Goal: Task Accomplishment & Management: Manage account settings

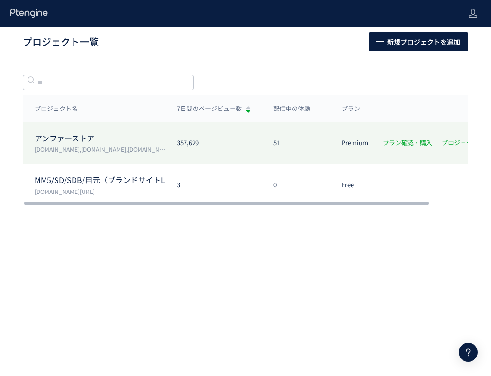
click at [76, 146] on p "[DOMAIN_NAME],[DOMAIN_NAME],[DOMAIN_NAME],[DOMAIN_NAME]" at bounding box center [100, 149] width 131 height 8
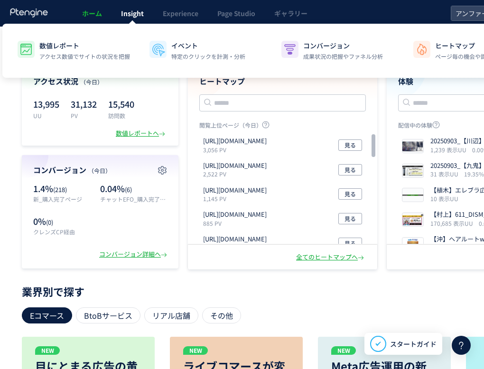
click at [0, 0] on div at bounding box center [0, 0] width 0 height 0
click at [138, 14] on span "Insight" at bounding box center [132, 13] width 23 height 9
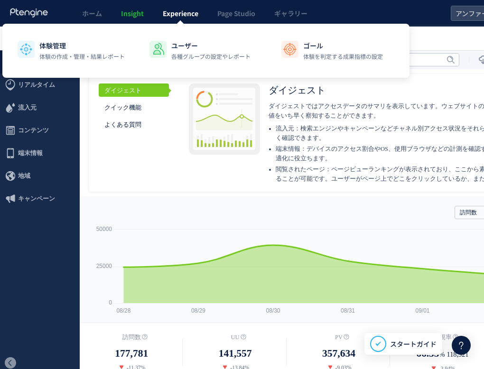
click at [183, 12] on span "Experience" at bounding box center [181, 13] width 36 height 9
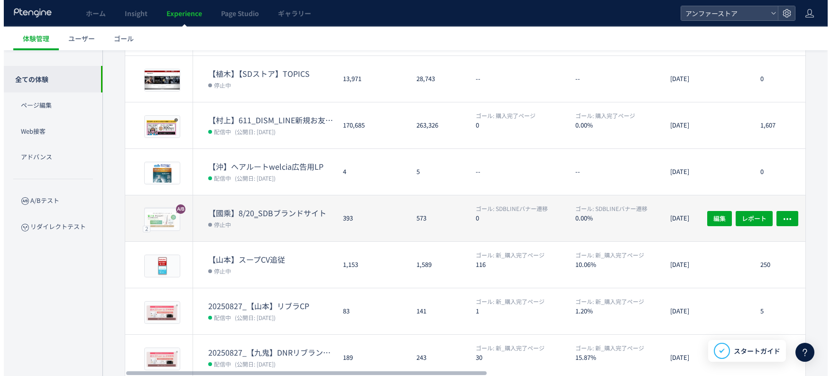
scroll to position [279, 0]
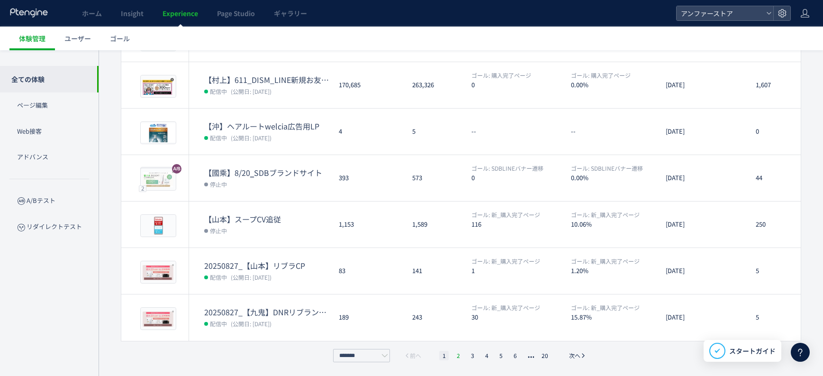
click at [457, 354] on li "2" at bounding box center [458, 355] width 9 height 9
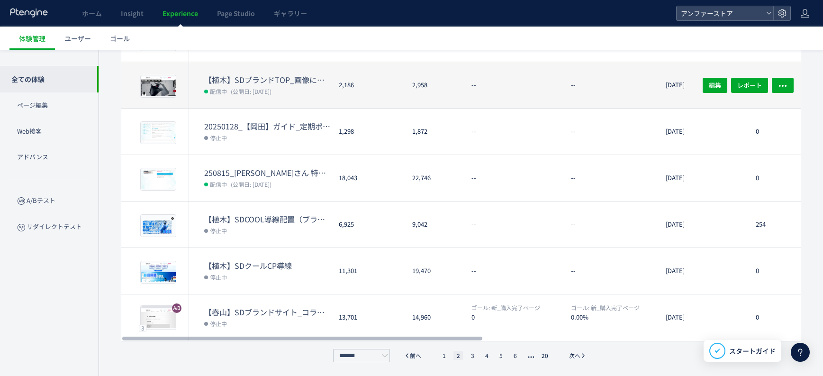
click at [294, 79] on dt "【植木】SDブランドTOP_画像にリンク設定" at bounding box center [267, 79] width 127 height 11
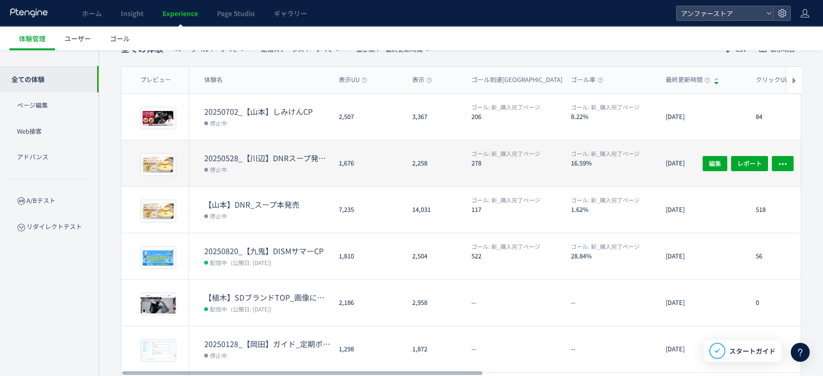
scroll to position [279, 0]
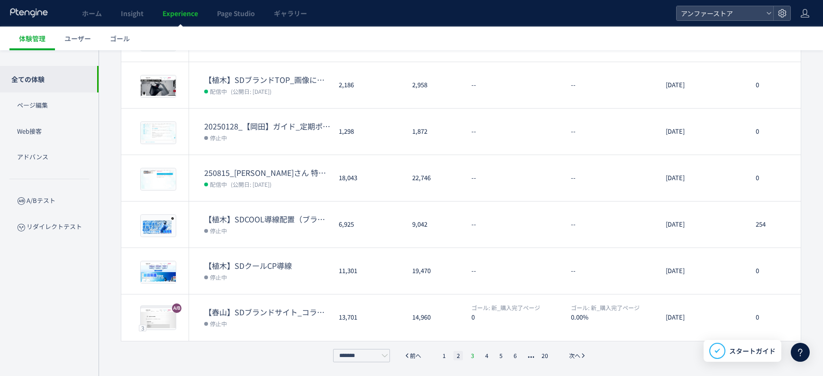
click at [473, 354] on li "3" at bounding box center [472, 355] width 9 height 9
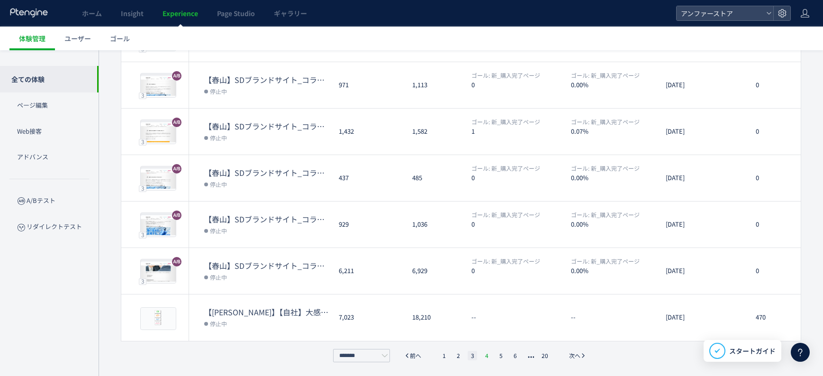
click at [489, 356] on li "4" at bounding box center [486, 355] width 9 height 9
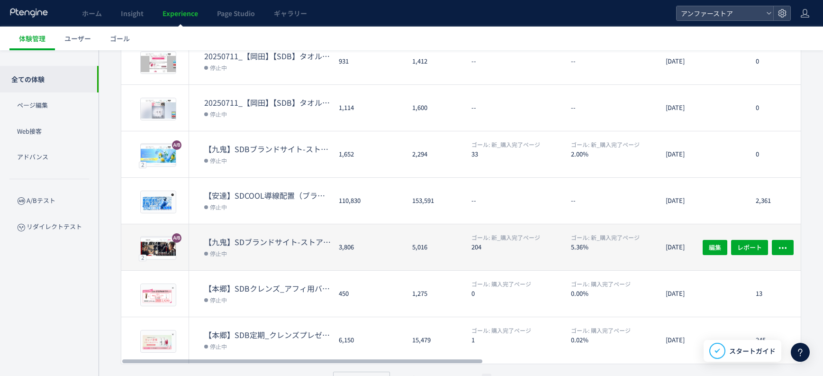
scroll to position [256, 0]
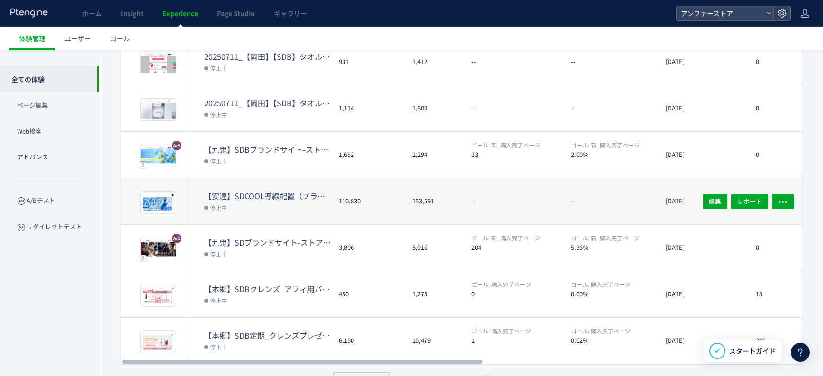
click at [292, 191] on dt "【安達】SDCOOL導線配置（ブランドサイト用）" at bounding box center [267, 196] width 127 height 11
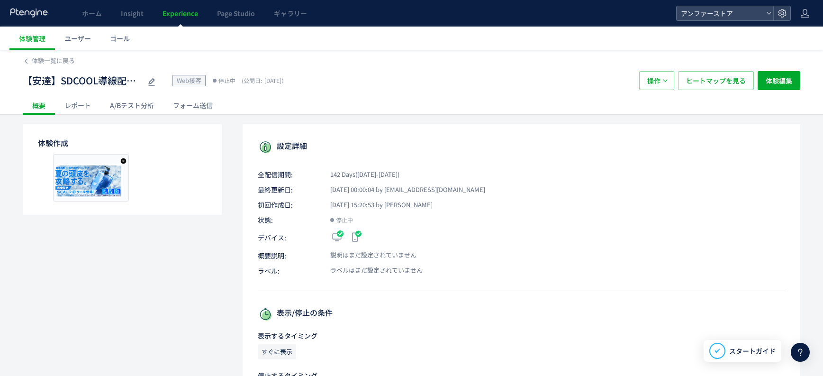
click at [170, 14] on span "Experience" at bounding box center [181, 13] width 36 height 9
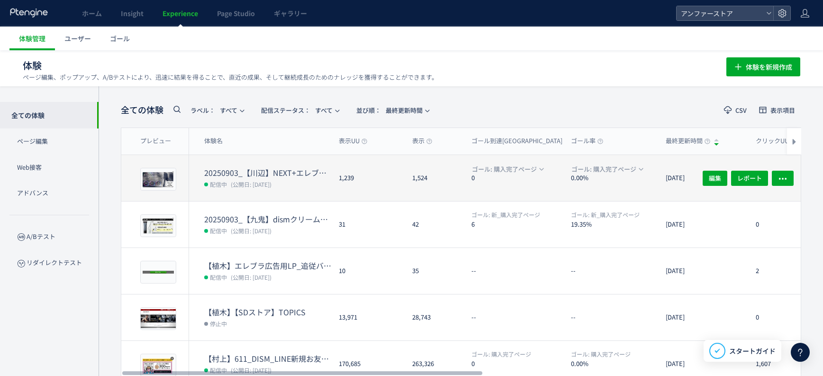
click at [274, 169] on dt "20250903_【川辺】NEXT+エレブラシ発売" at bounding box center [267, 172] width 127 height 11
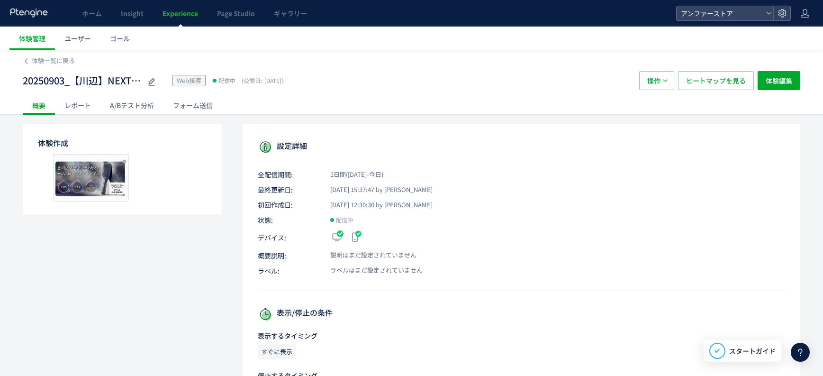
click at [177, 12] on span "Experience" at bounding box center [181, 13] width 36 height 9
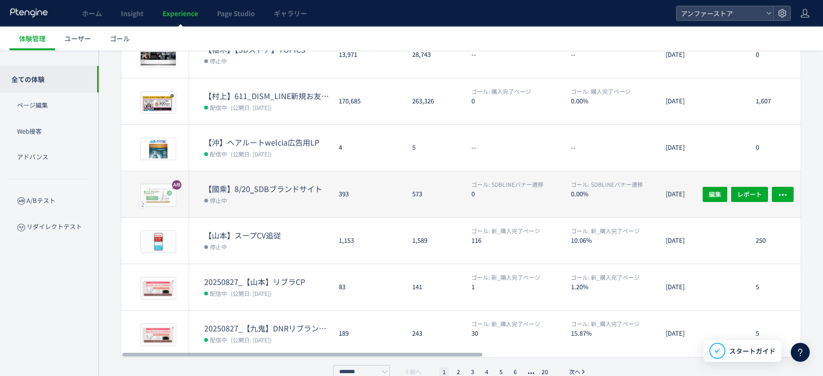
scroll to position [279, 0]
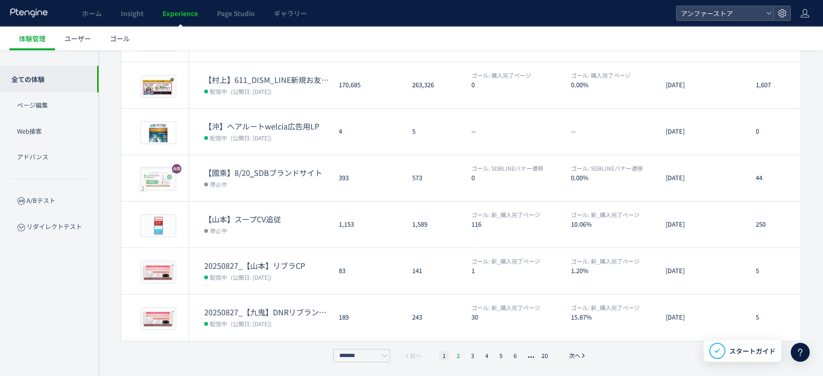
click at [460, 355] on li "2" at bounding box center [458, 355] width 9 height 9
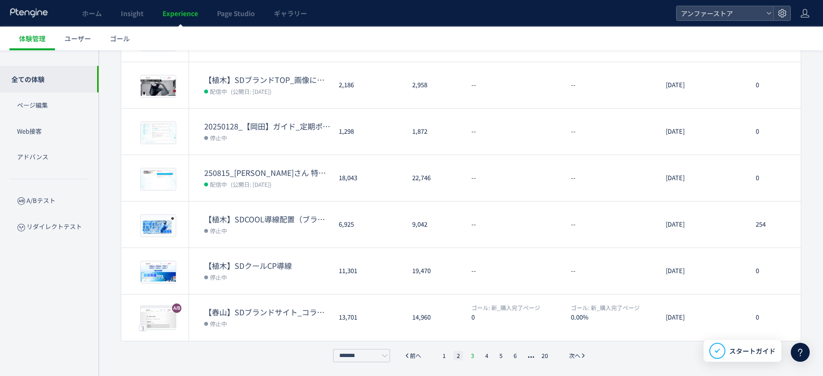
click at [475, 354] on li "3" at bounding box center [472, 355] width 9 height 9
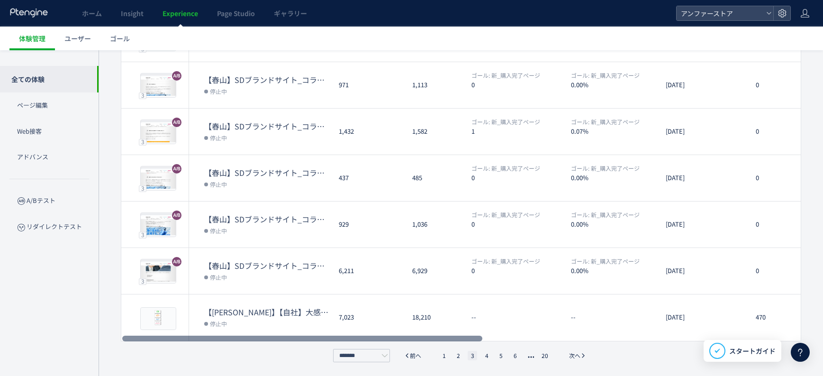
click at [489, 358] on li "4" at bounding box center [486, 355] width 9 height 9
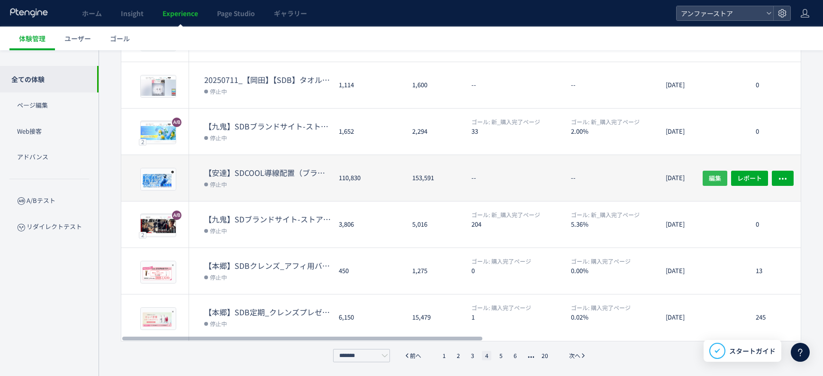
click at [490, 174] on span "編集" at bounding box center [715, 177] width 12 height 15
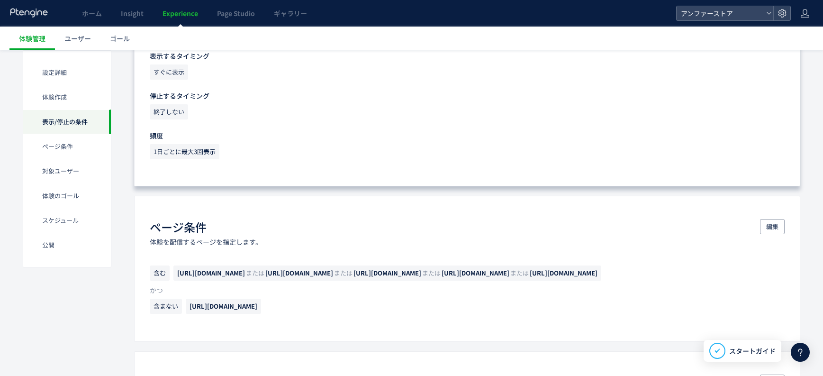
scroll to position [425, 0]
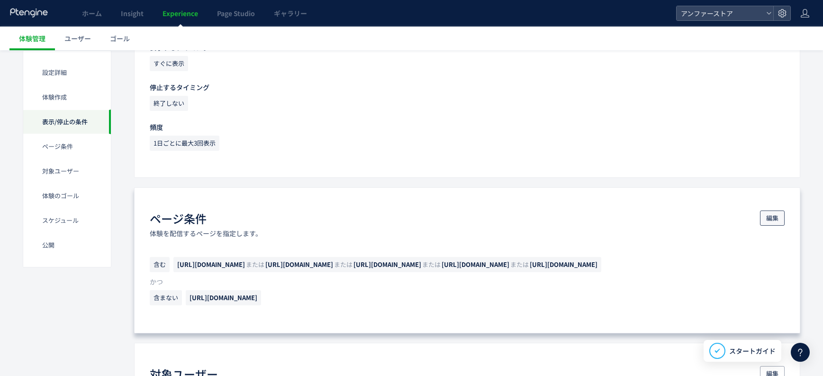
click at [490, 219] on span "編集" at bounding box center [773, 217] width 12 height 15
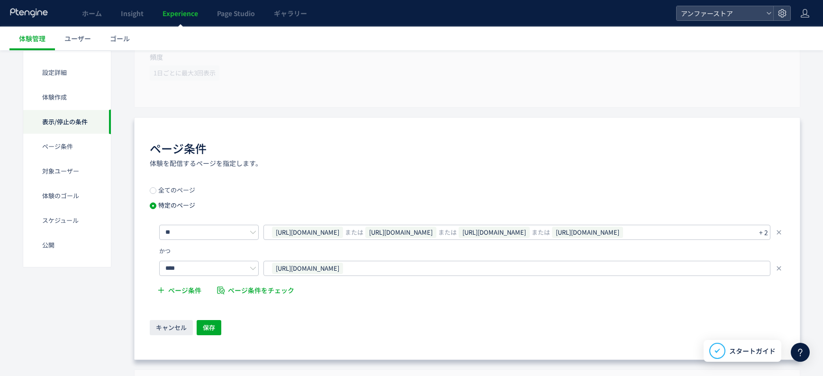
scroll to position [496, 0]
click at [457, 232] on span "または" at bounding box center [448, 231] width 18 height 15
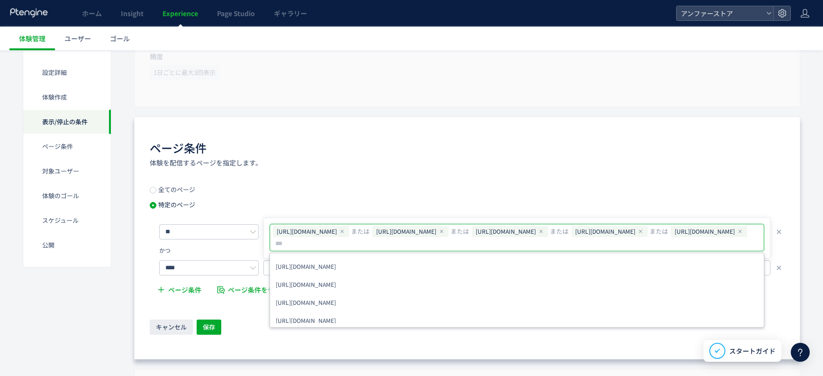
click at [448, 246] on input "text" at bounding box center [361, 243] width 174 height 11
paste input "**********"
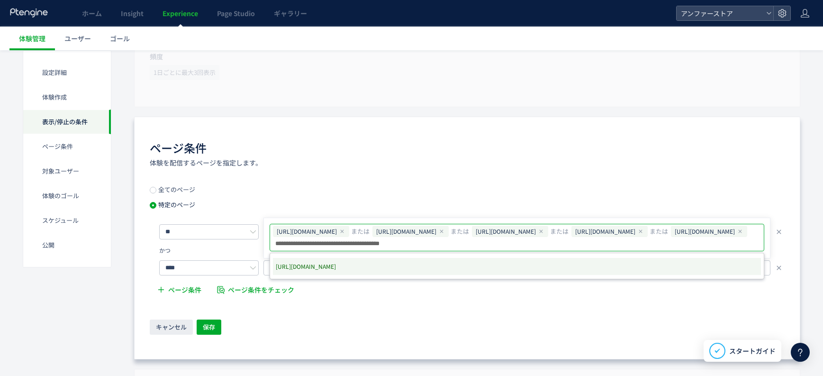
type input "**********"
click at [490, 275] on div "[URL][DOMAIN_NAME]" at bounding box center [517, 266] width 495 height 27
click at [336, 267] on span "[URL][DOMAIN_NAME]" at bounding box center [306, 266] width 60 height 13
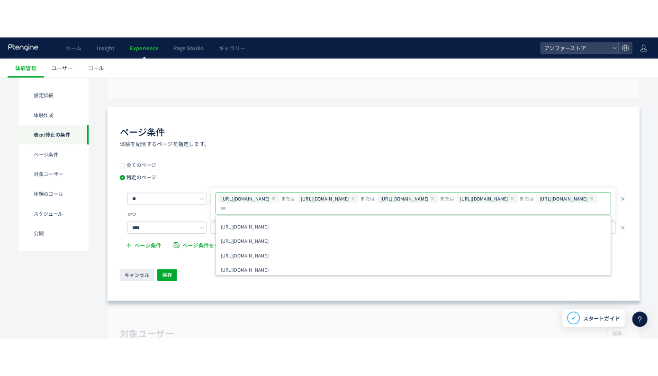
scroll to position [520, 0]
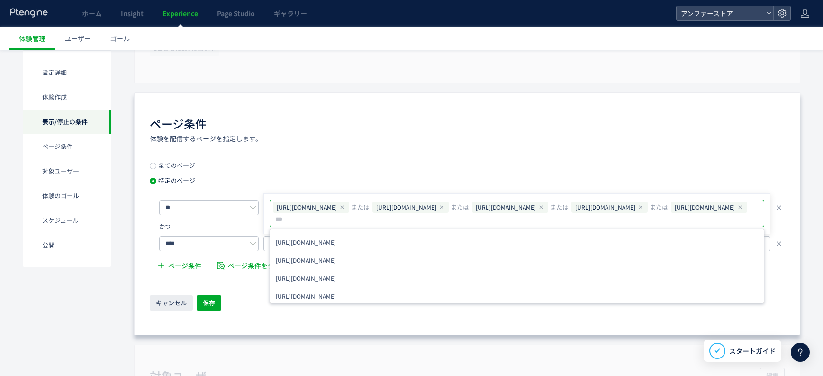
click at [490, 126] on div "ページ条件 体験を配信するページを指定します。 全てのページ 特定のページ ** [URL][DOMAIN_NAME] または [URL][DOMAIN_NA…" at bounding box center [467, 213] width 667 height 243
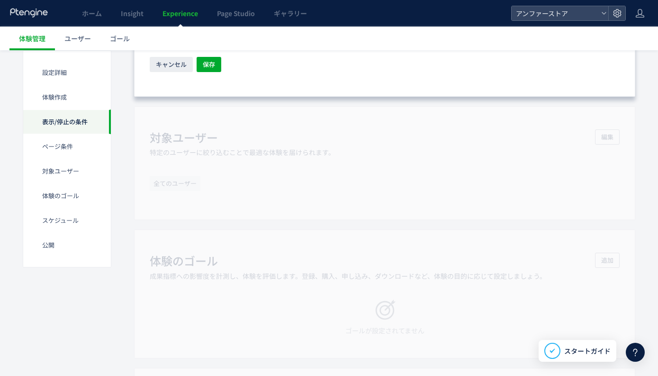
scroll to position [759, 0]
click at [210, 64] on span "保存" at bounding box center [209, 63] width 12 height 15
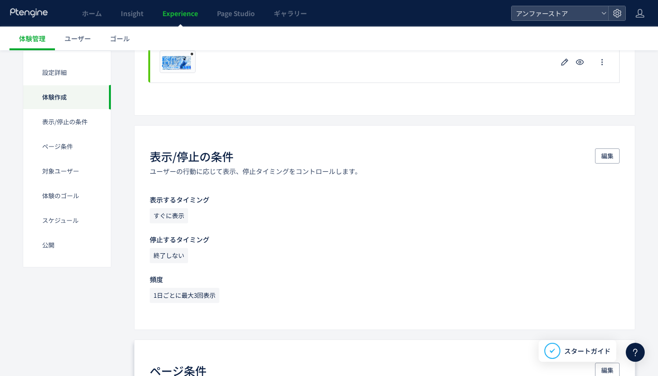
scroll to position [0, 0]
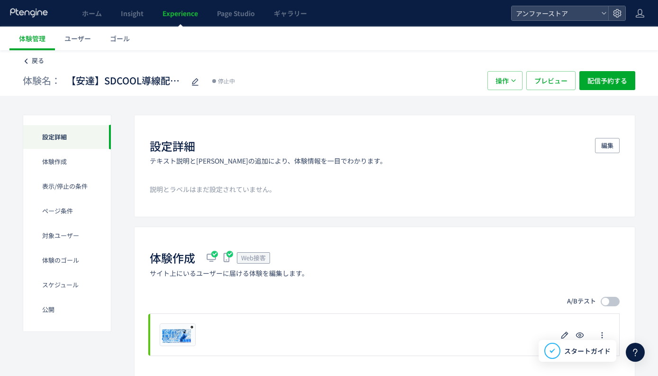
click at [37, 58] on span "戻る" at bounding box center [38, 60] width 12 height 9
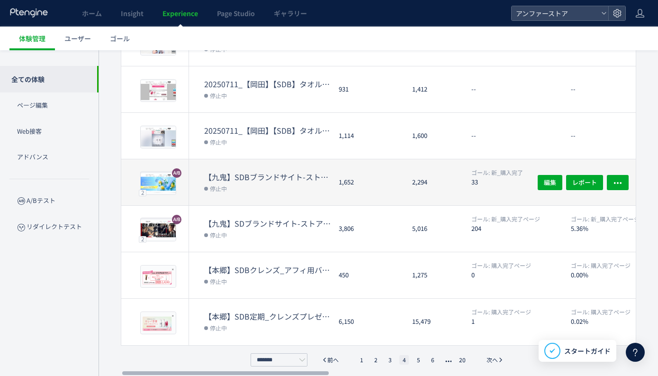
scroll to position [279, 0]
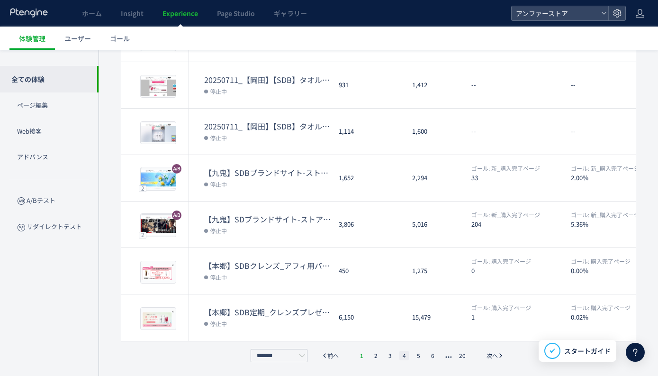
click at [360, 355] on li "1" at bounding box center [361, 355] width 9 height 9
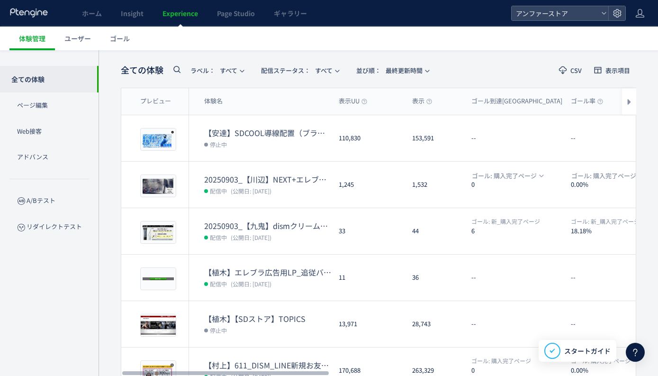
scroll to position [37, 0]
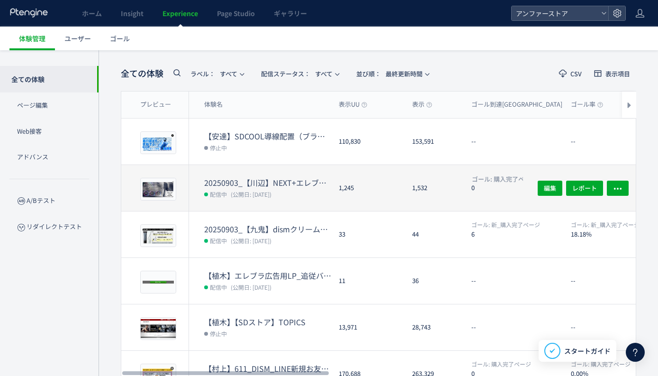
click at [241, 178] on dt "20250903_【川辺】NEXT+エレブラシ発売" at bounding box center [267, 182] width 127 height 11
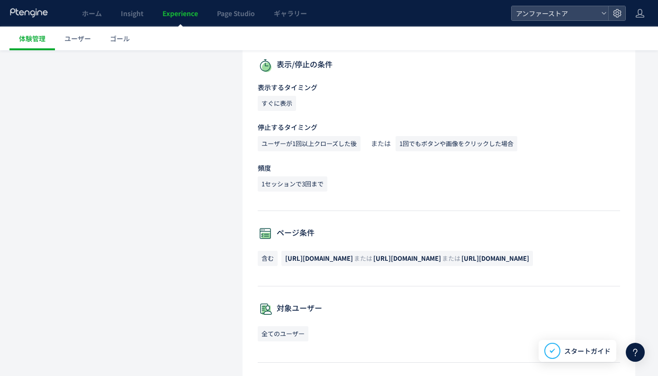
scroll to position [250, 0]
